Goal: Task Accomplishment & Management: Manage account settings

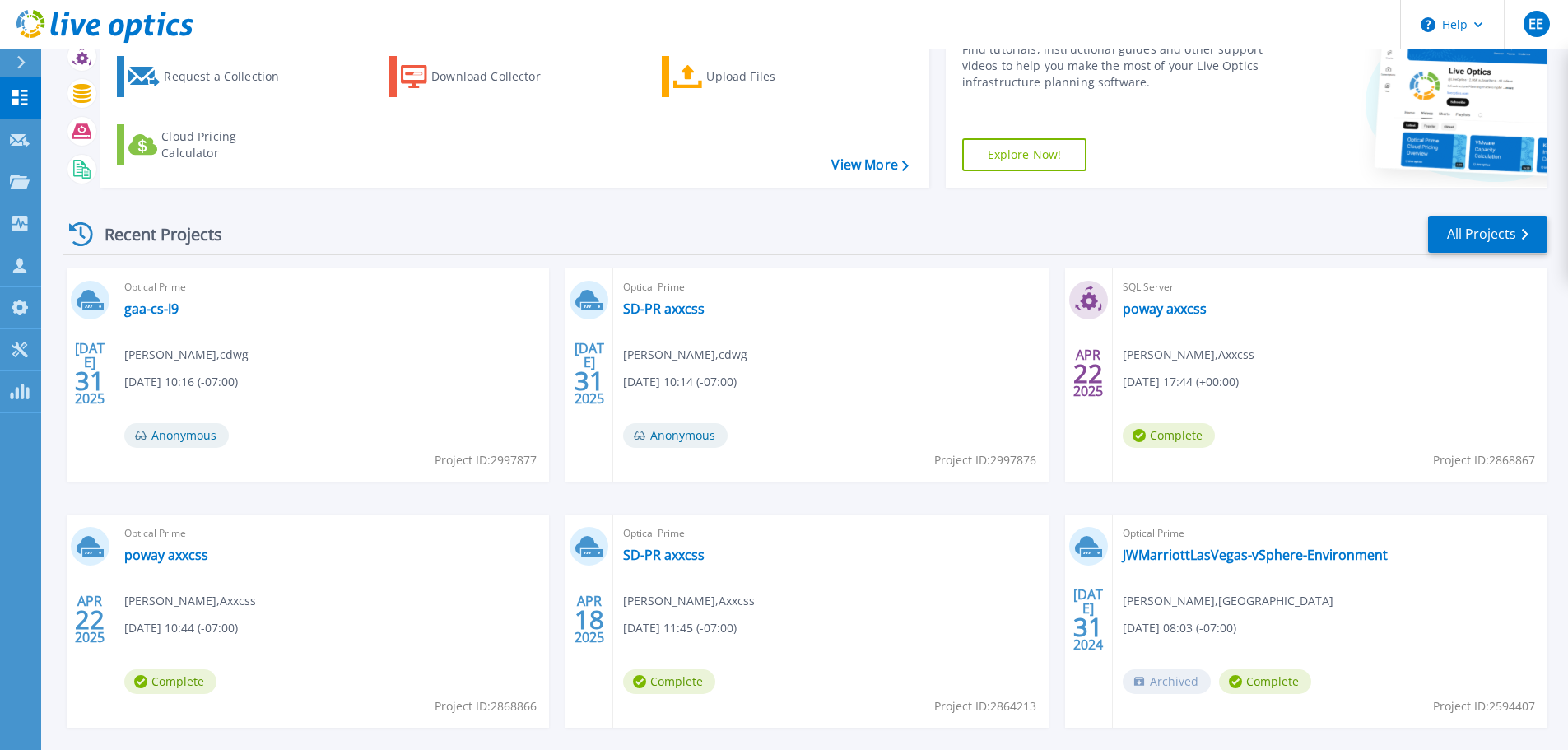
scroll to position [162, 0]
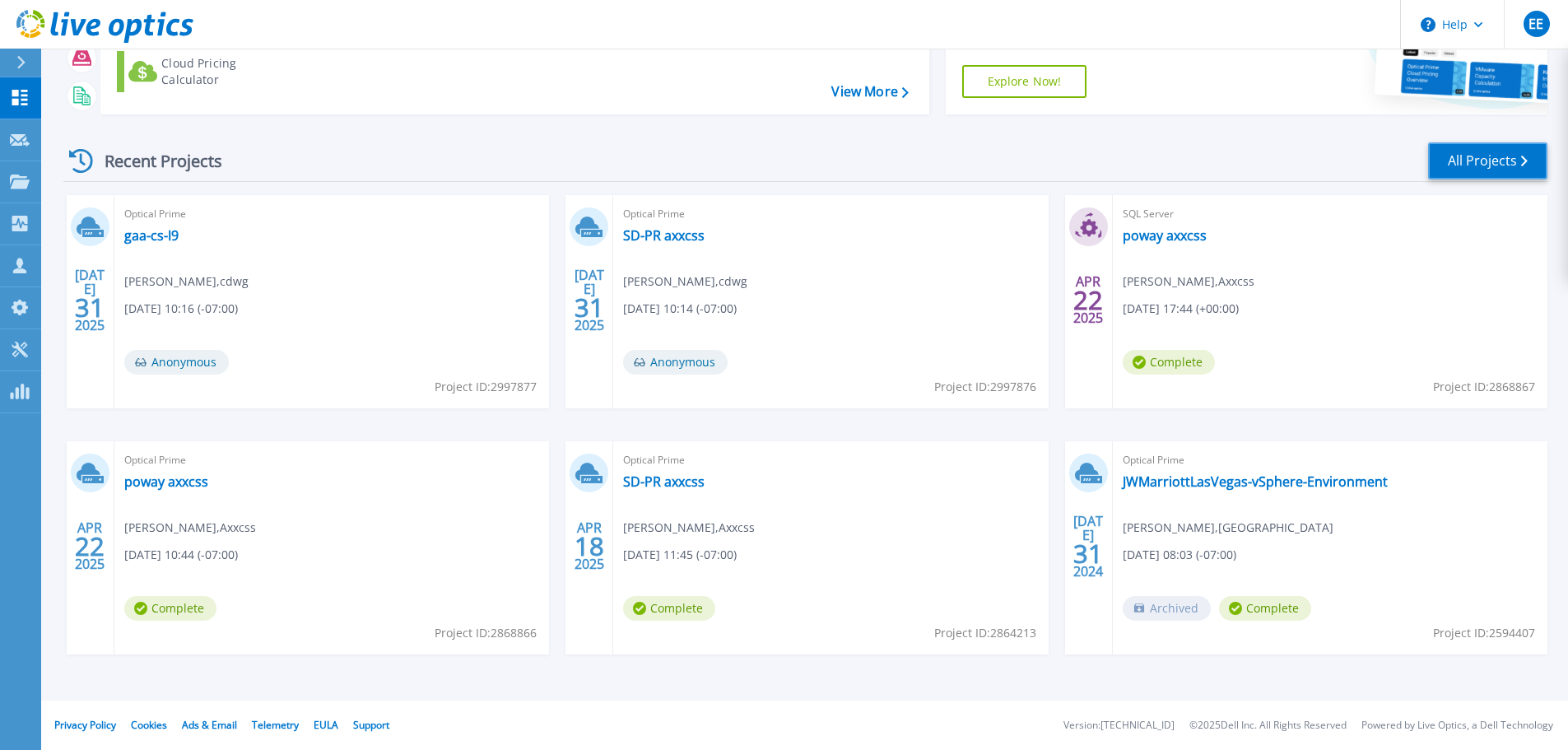
click at [1500, 158] on link "All Projects" at bounding box center [1488, 161] width 120 height 37
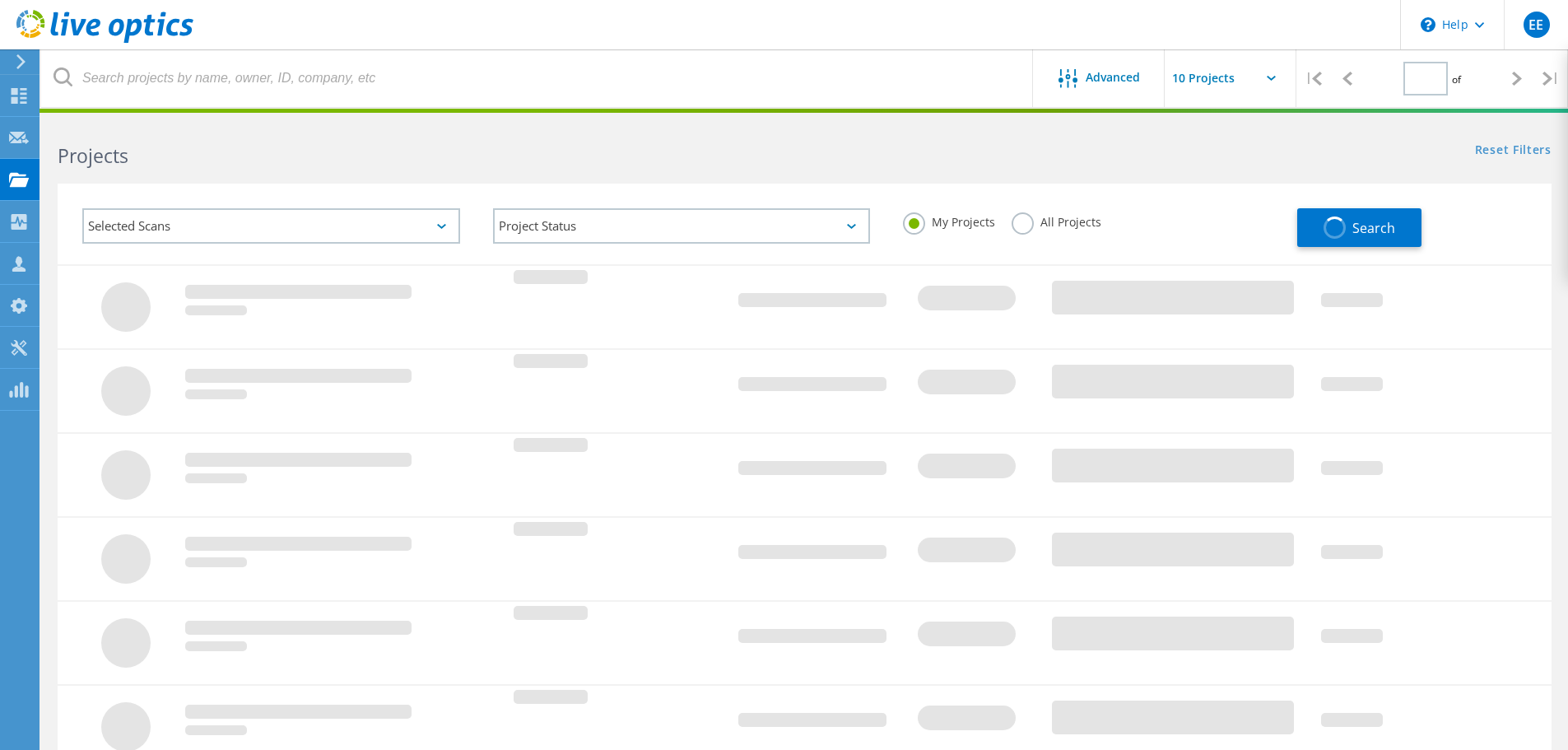
type input "1"
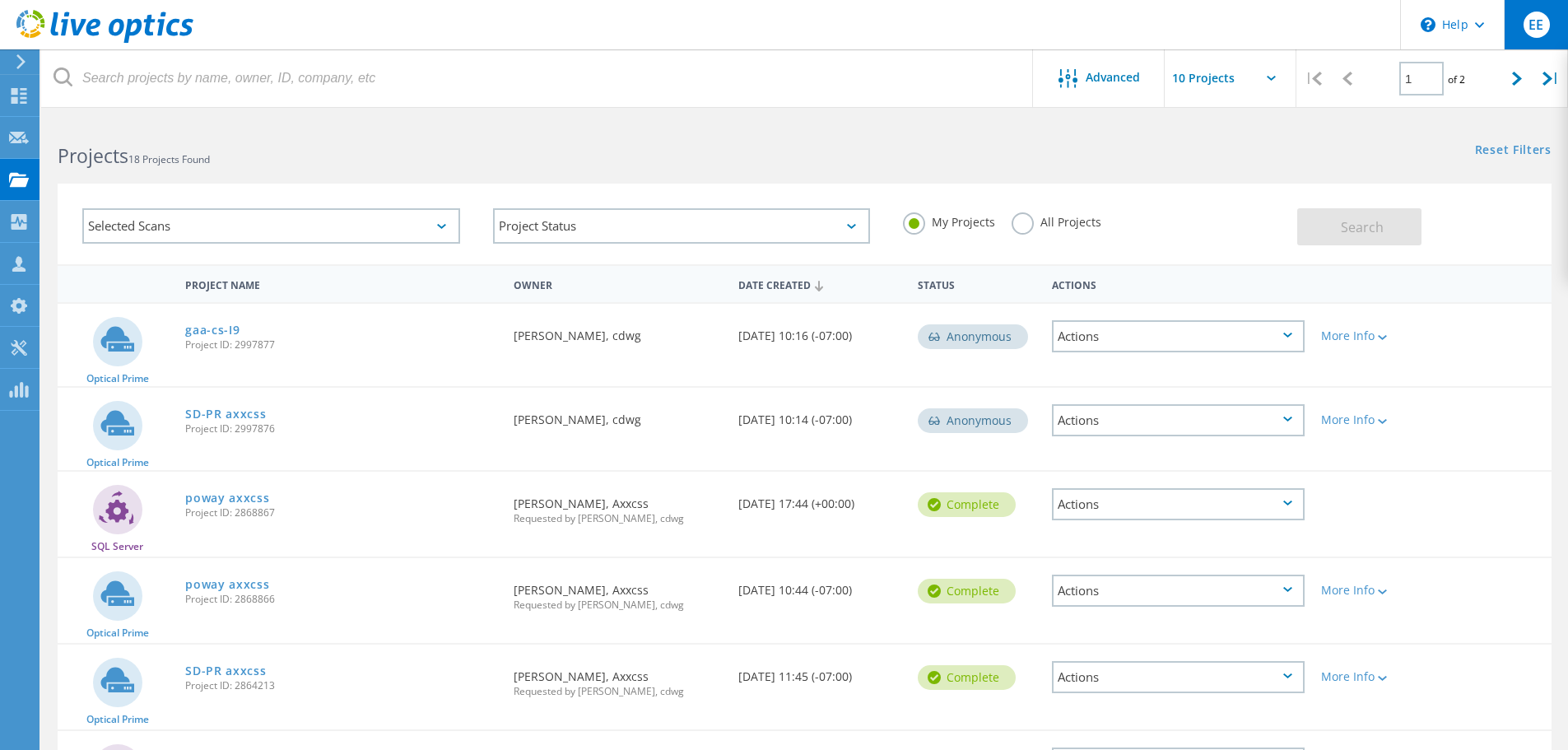
click at [1529, 34] on div "EE" at bounding box center [1536, 25] width 27 height 27
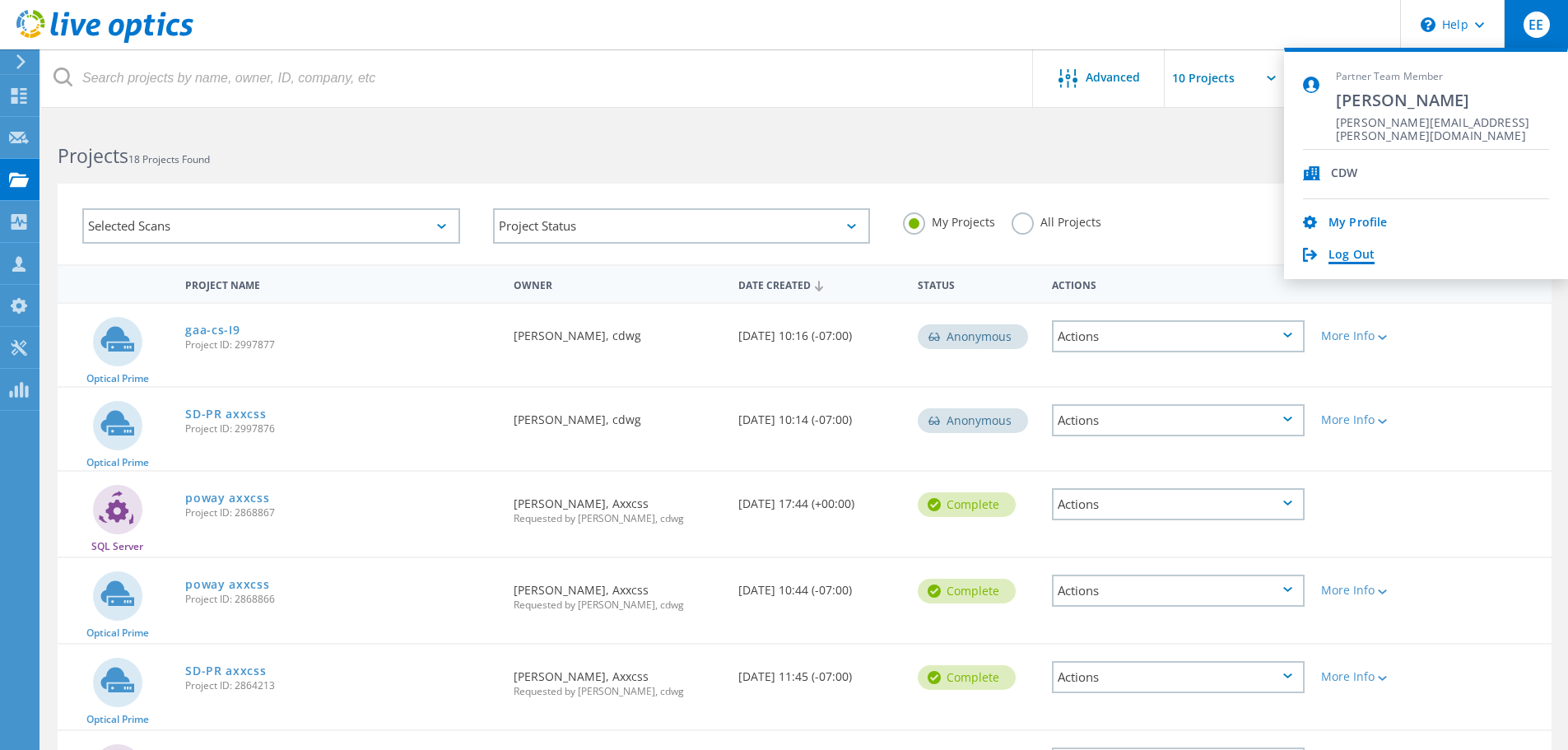
click at [1351, 252] on link "Log Out" at bounding box center [1352, 255] width 46 height 16
